Goal: Information Seeking & Learning: Learn about a topic

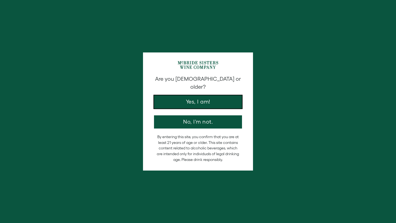
click at [194, 98] on button "Yes, I am!" at bounding box center [198, 101] width 88 height 13
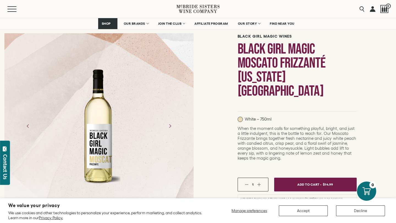
scroll to position [37, 0]
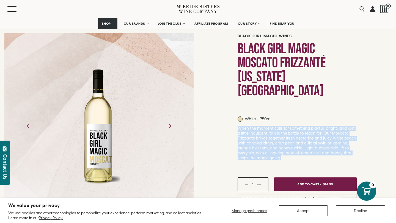
drag, startPoint x: 238, startPoint y: 100, endPoint x: 282, endPoint y: 131, distance: 53.3
click at [283, 131] on p "When the moment calls for something playful, bright, and just a little indulgen…" at bounding box center [297, 143] width 119 height 35
copy span "When the moment calls for something playful, bright, and just a little indulgen…"
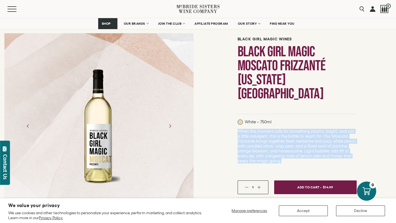
scroll to position [34, 0]
drag, startPoint x: 100, startPoint y: 111, endPoint x: 96, endPoint y: 131, distance: 21.3
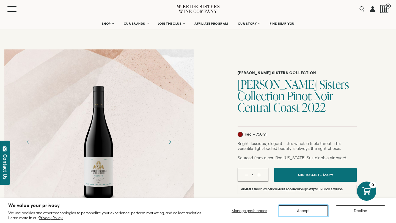
click at [319, 211] on button "Accept" at bounding box center [303, 211] width 49 height 11
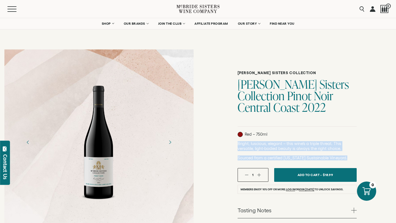
drag, startPoint x: 238, startPoint y: 143, endPoint x: 330, endPoint y: 156, distance: 93.5
click at [343, 156] on div "Bright, luscious, elegant – this wine’s a triple threat. This versatile, light-…" at bounding box center [297, 150] width 119 height 19
